Goal: Information Seeking & Learning: Stay updated

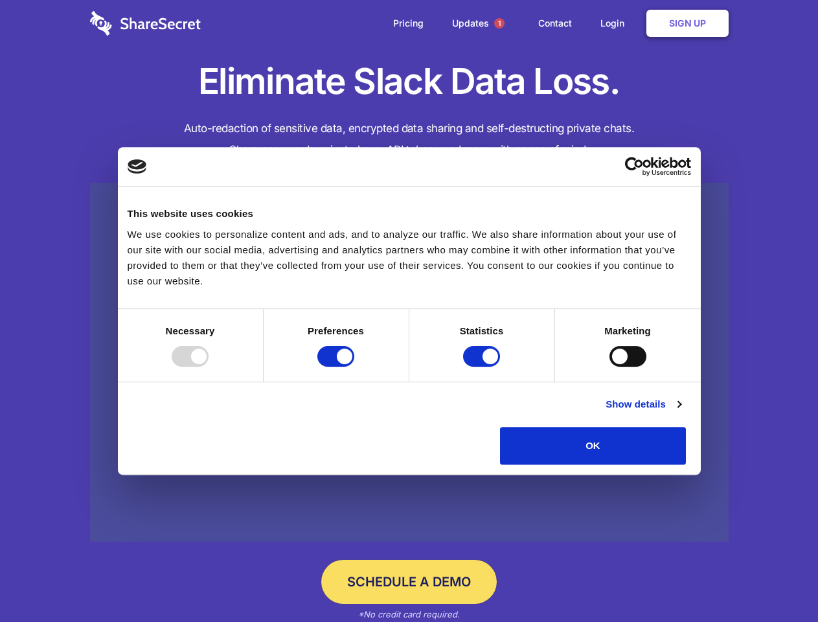
click at [209, 367] on div at bounding box center [190, 356] width 37 height 21
click at [354, 367] on input "Preferences" at bounding box center [335, 356] width 37 height 21
checkbox input "false"
click at [483, 367] on input "Statistics" at bounding box center [481, 356] width 37 height 21
checkbox input "false"
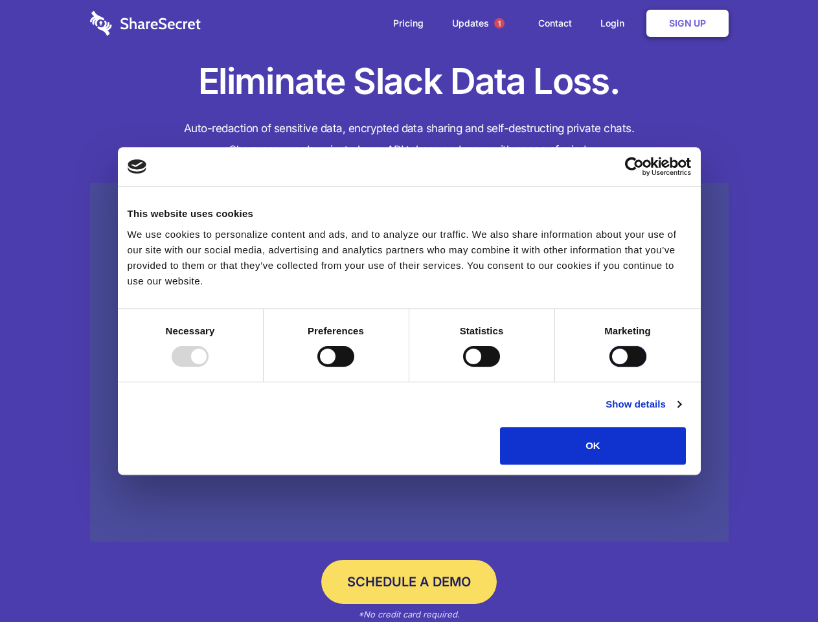
click at [610, 367] on input "Marketing" at bounding box center [628, 356] width 37 height 21
checkbox input "true"
click at [681, 412] on link "Show details" at bounding box center [643, 404] width 75 height 16
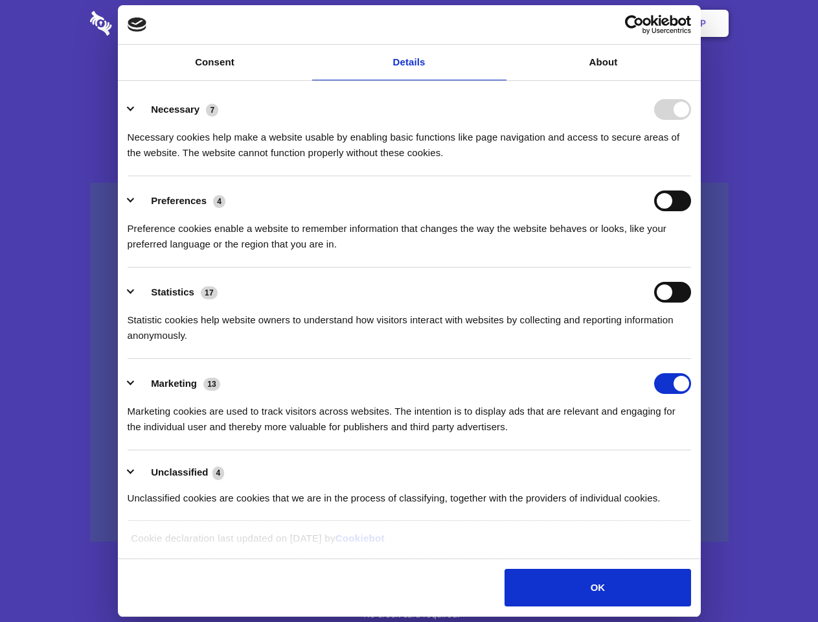
click at [691, 176] on li "Necessary 7 Necessary cookies help make a website usable by enabling basic func…" at bounding box center [410, 130] width 564 height 91
click at [499, 23] on span "1" at bounding box center [499, 23] width 10 height 10
